Goal: Task Accomplishment & Management: Manage account settings

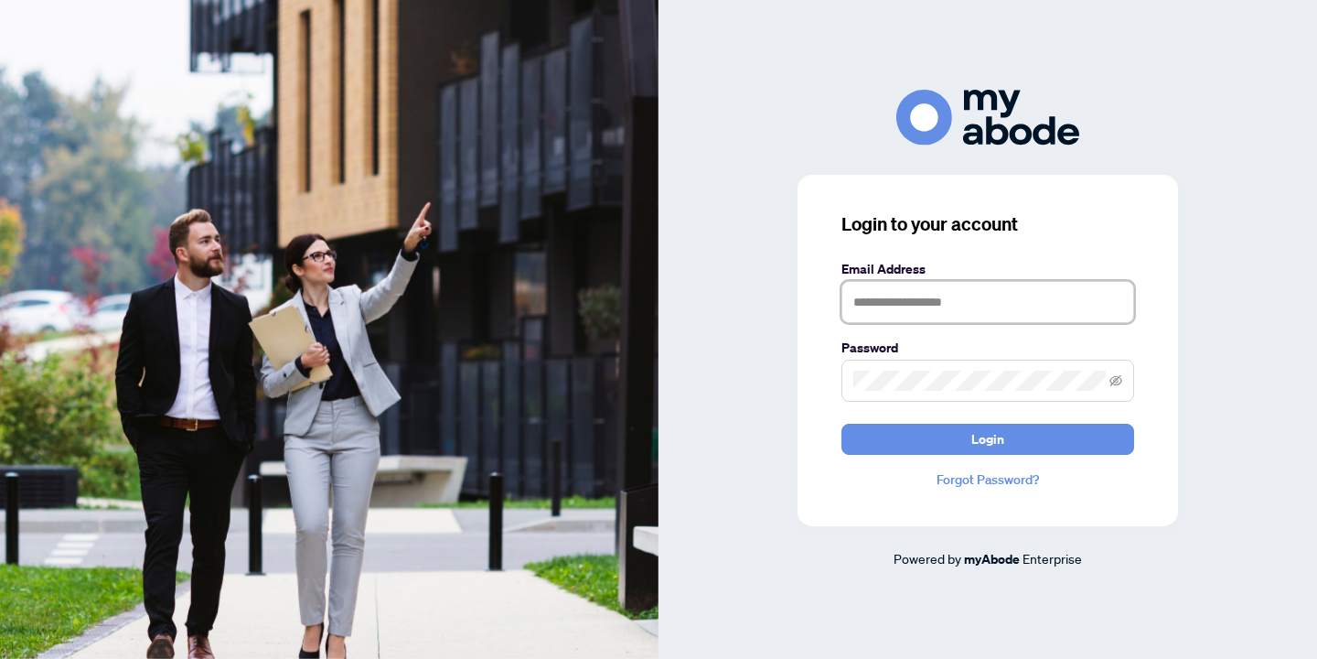
click at [908, 296] on input "text" at bounding box center [988, 302] width 293 height 42
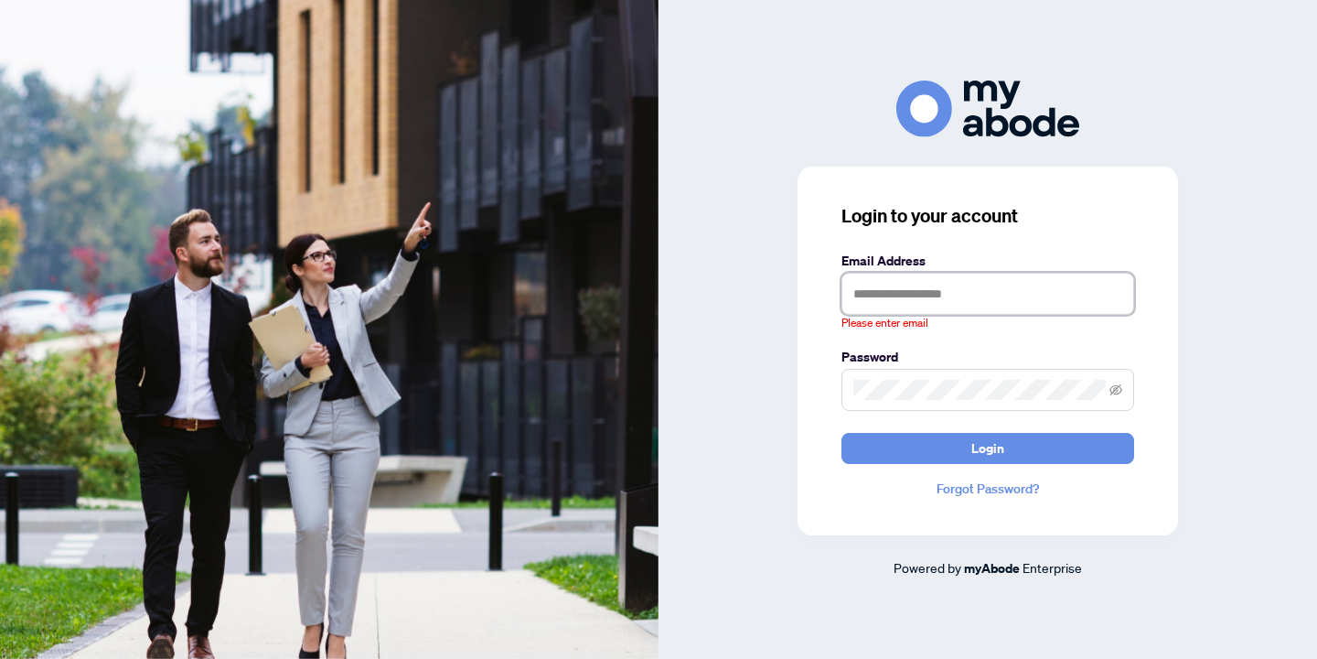
type input "**********"
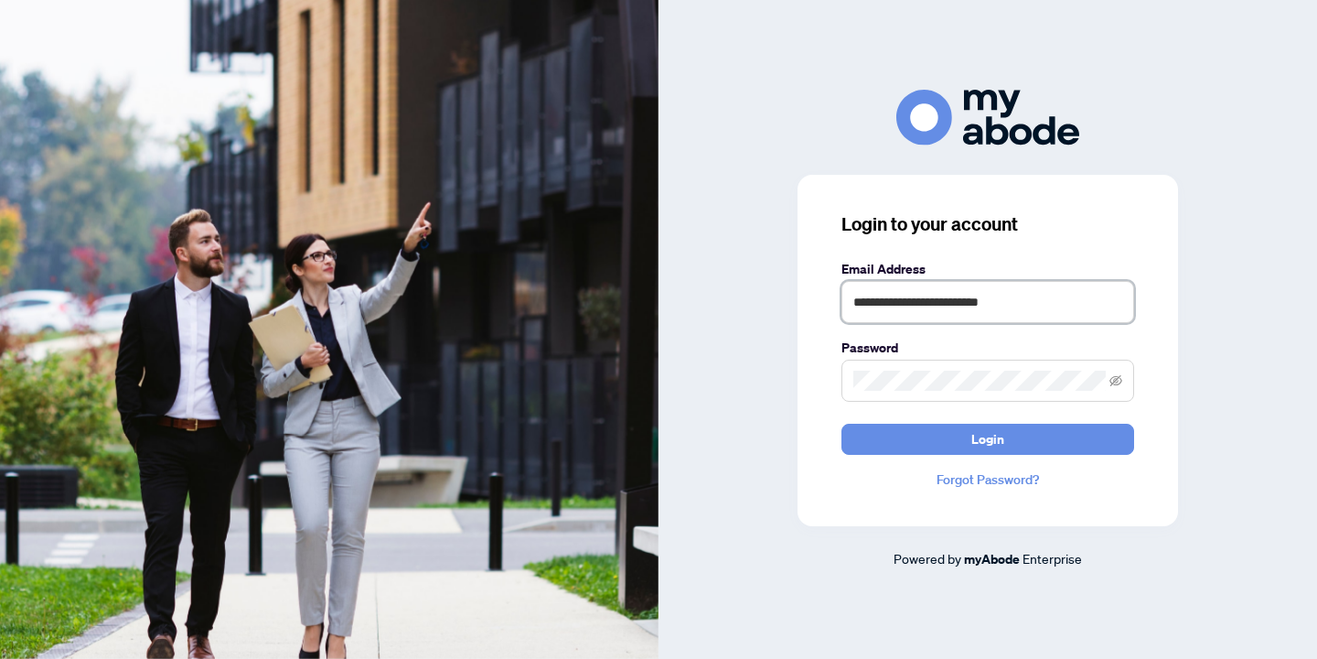
click at [842, 424] on button "Login" at bounding box center [988, 439] width 293 height 31
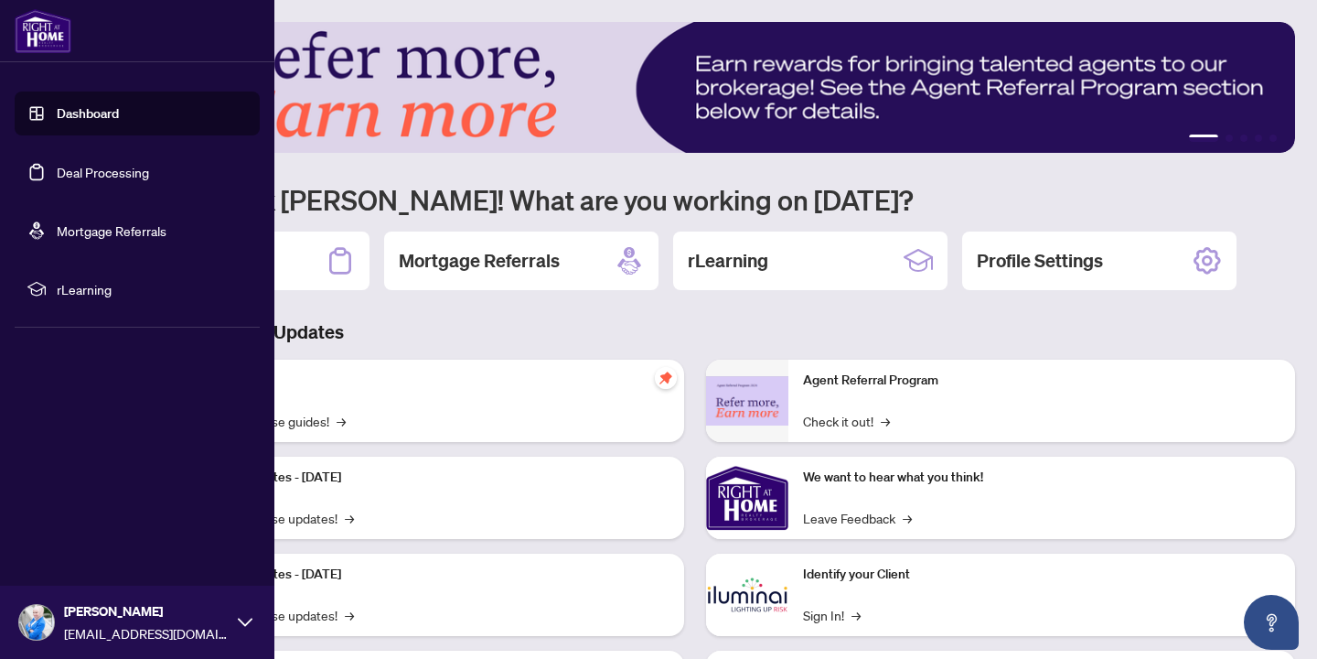
click at [85, 176] on link "Deal Processing" at bounding box center [103, 172] width 92 height 16
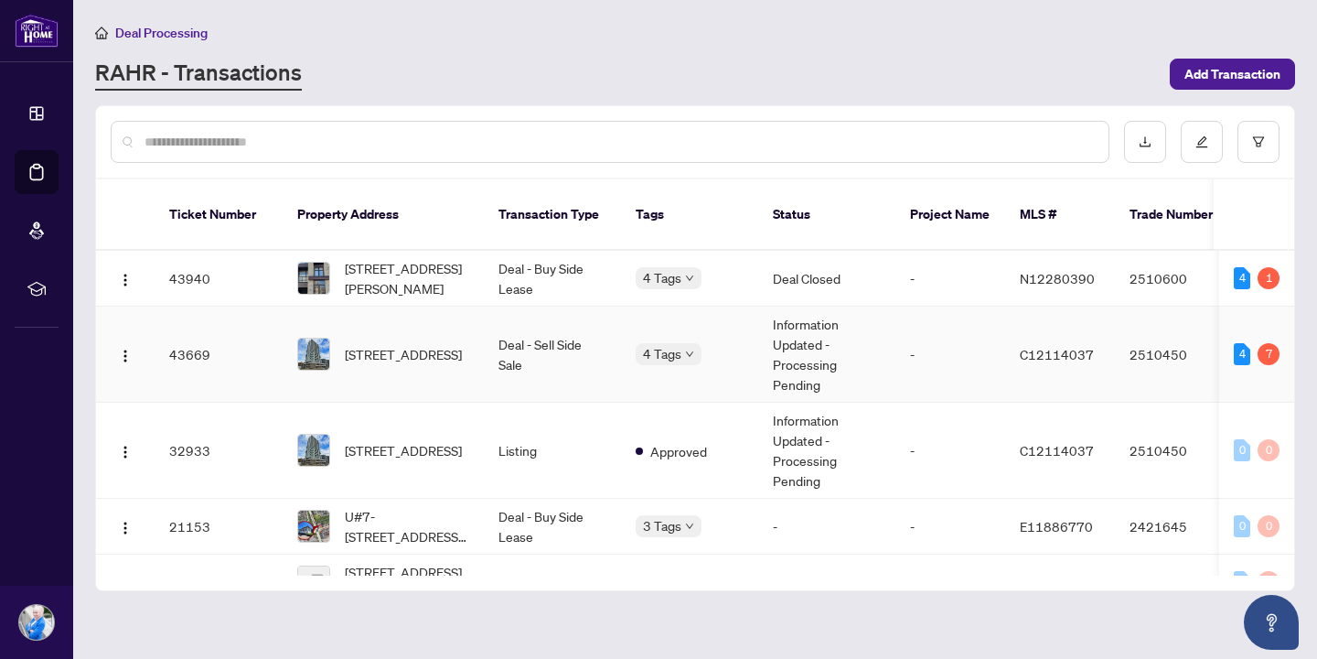
click at [521, 343] on td "Deal - Sell Side Sale" at bounding box center [552, 354] width 137 height 96
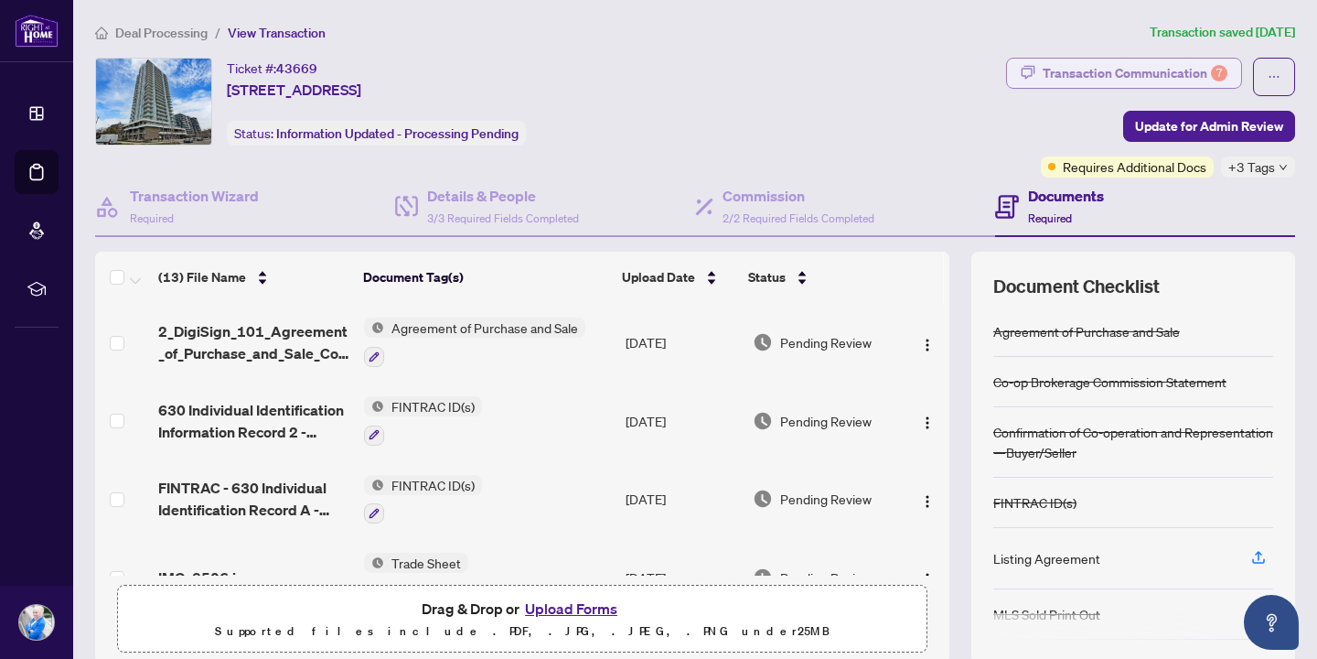
click at [1088, 65] on div "Transaction Communication 7" at bounding box center [1135, 73] width 185 height 29
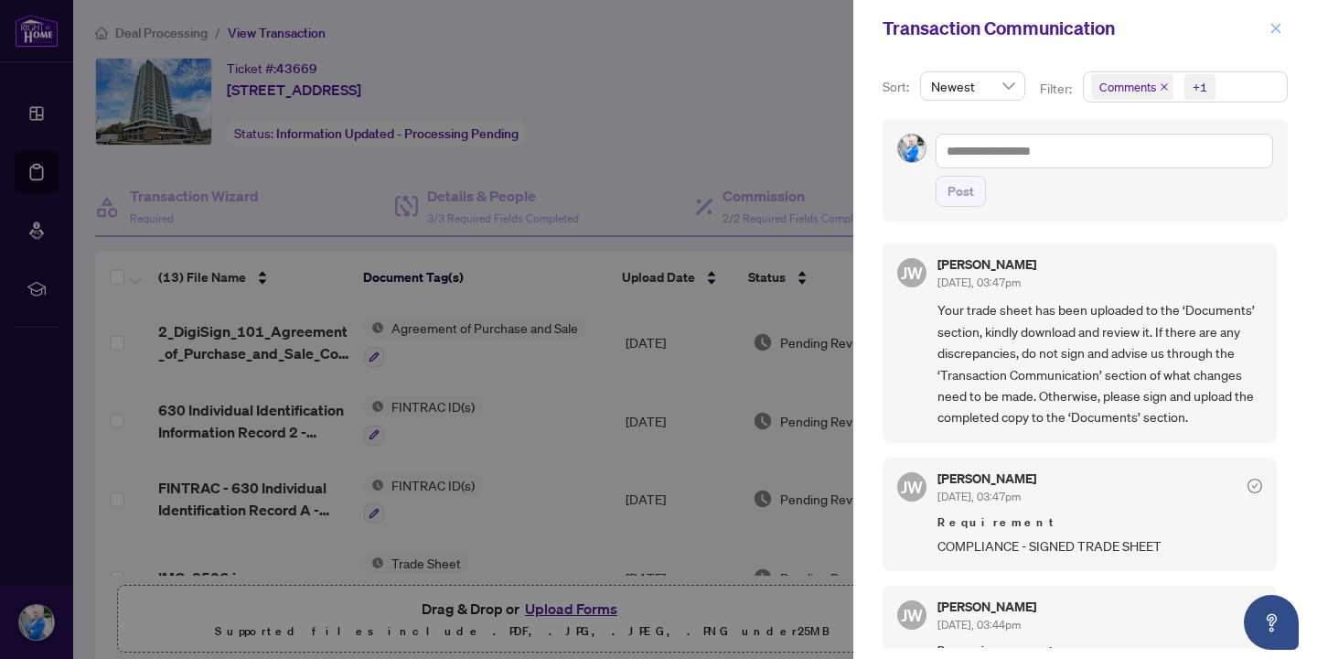
click at [1272, 30] on icon "close" at bounding box center [1276, 28] width 13 height 13
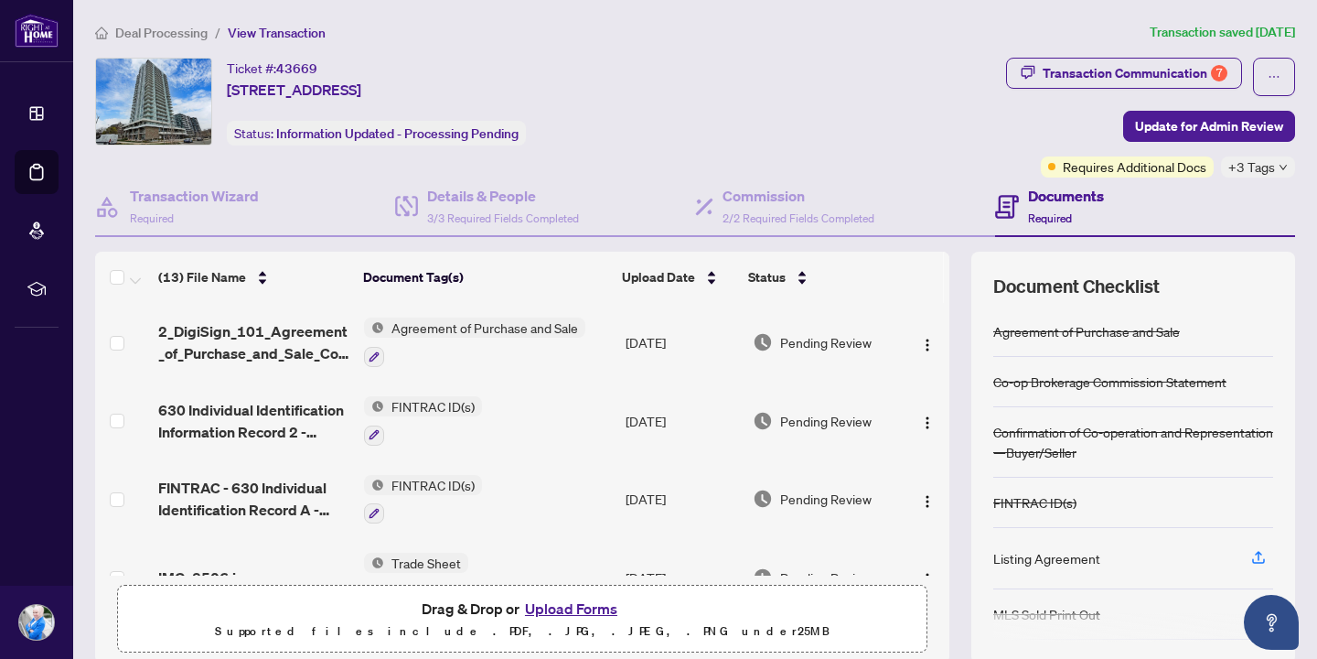
click at [660, 374] on td "[DATE]" at bounding box center [681, 342] width 127 height 79
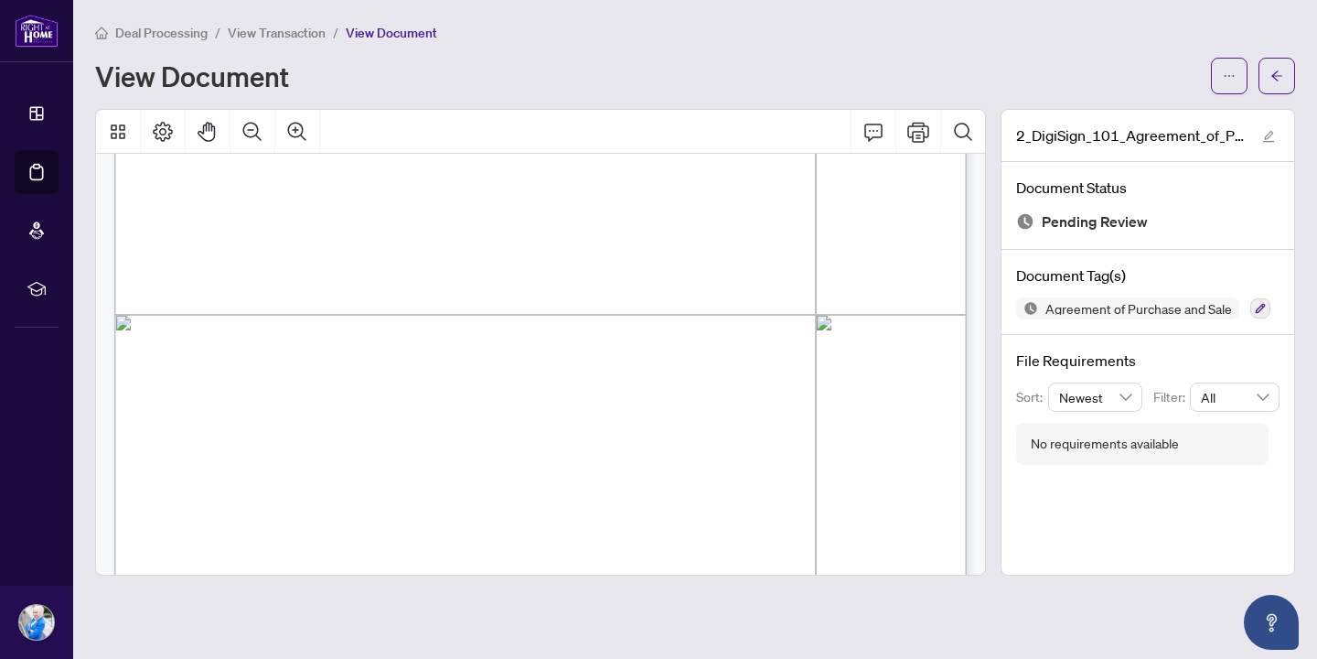
scroll to position [7506, 0]
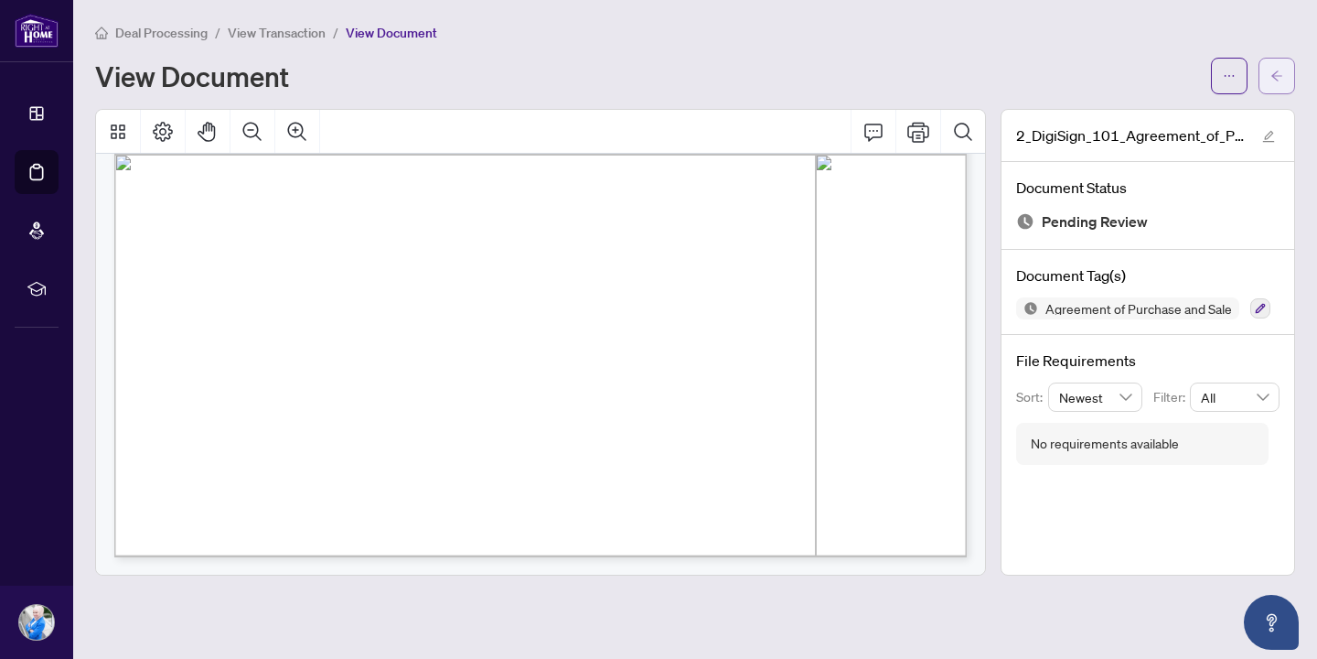
click at [1280, 71] on icon "arrow-left" at bounding box center [1277, 76] width 13 height 13
